Goal: Navigation & Orientation: Go to known website

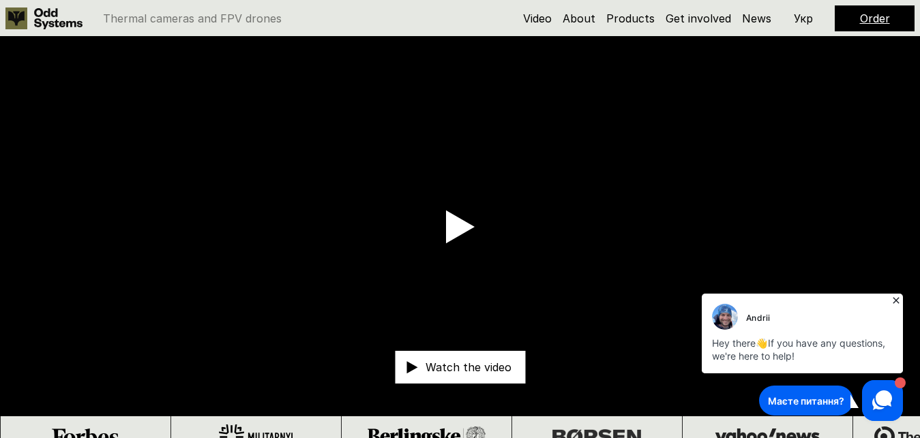
click at [802, 18] on p "Укр" at bounding box center [803, 18] width 19 height 11
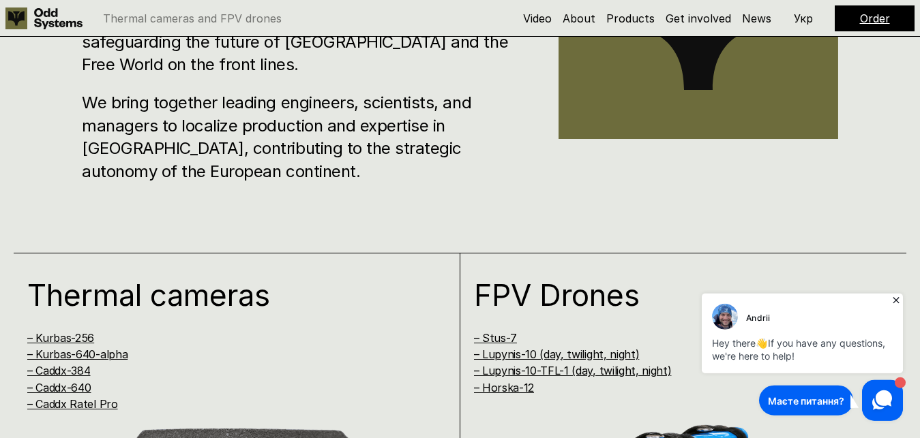
scroll to position [112, 0]
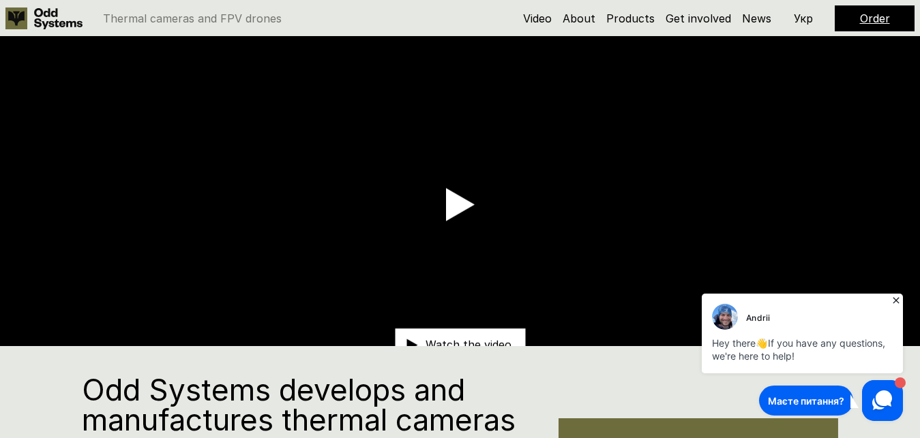
click at [806, 16] on p "Укр" at bounding box center [803, 18] width 19 height 11
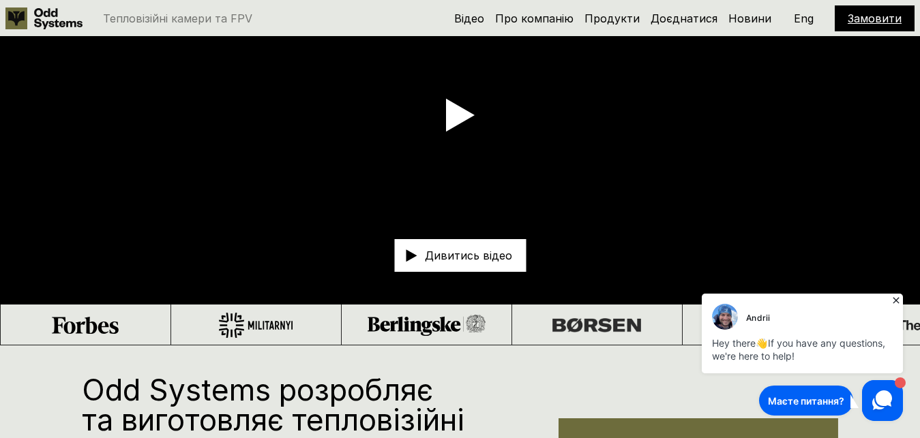
click at [803, 18] on p "Eng" at bounding box center [804, 18] width 20 height 11
